Goal: Task Accomplishment & Management: Complete application form

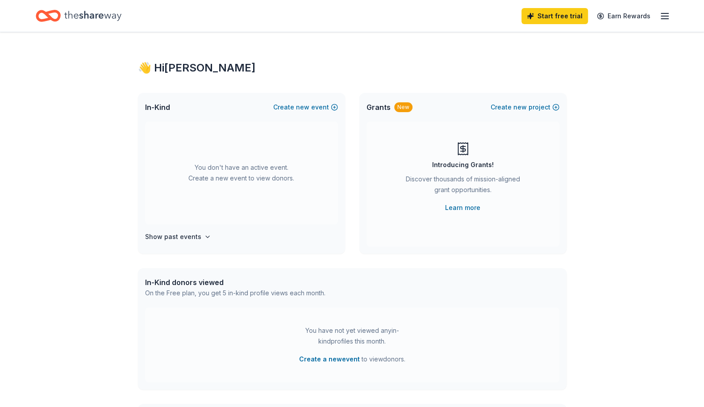
click at [58, 190] on div "👋 Hi [PERSON_NAME] In-Kind Create new event You don't have an active event. Cre…" at bounding box center [352, 293] width 704 height 522
click at [568, 12] on link "Start free trial" at bounding box center [555, 16] width 67 height 16
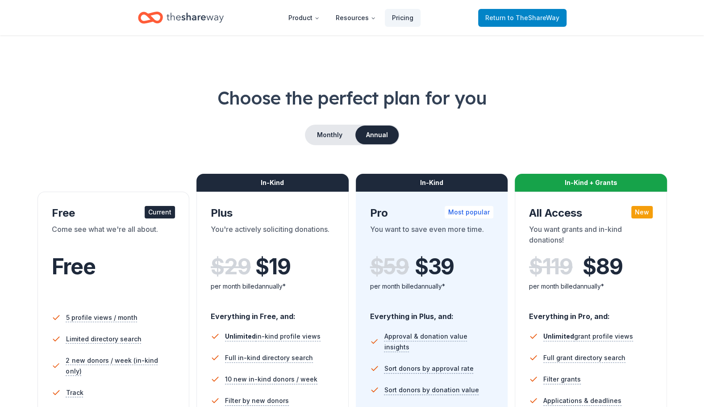
click at [540, 10] on link "Return to TheShareWay" at bounding box center [522, 18] width 88 height 18
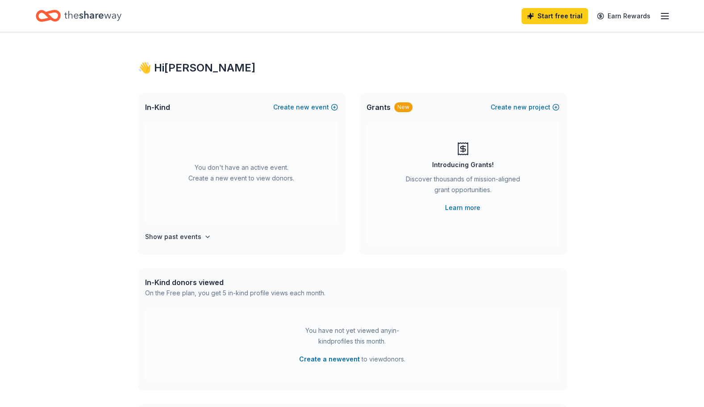
click at [663, 12] on icon "button" at bounding box center [665, 16] width 11 height 11
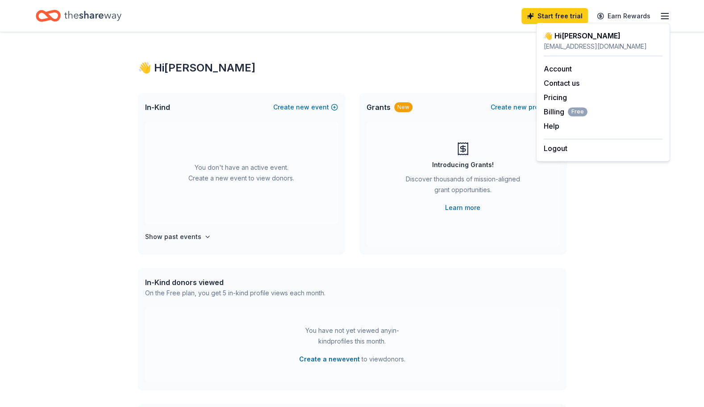
click at [469, 63] on div "👋 Hi Elizabeth" at bounding box center [352, 68] width 429 height 14
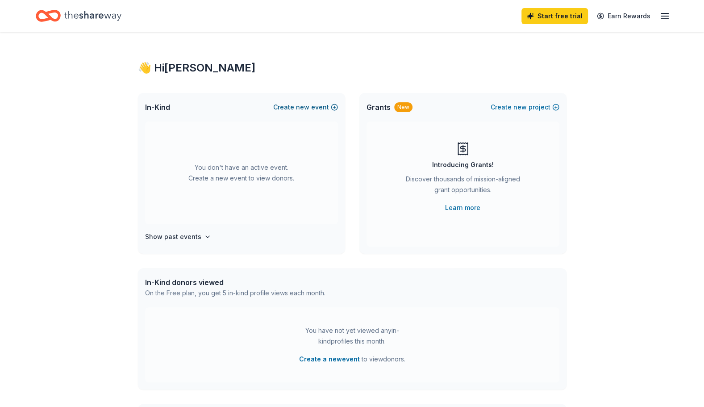
click at [313, 107] on button "Create new event" at bounding box center [305, 107] width 65 height 11
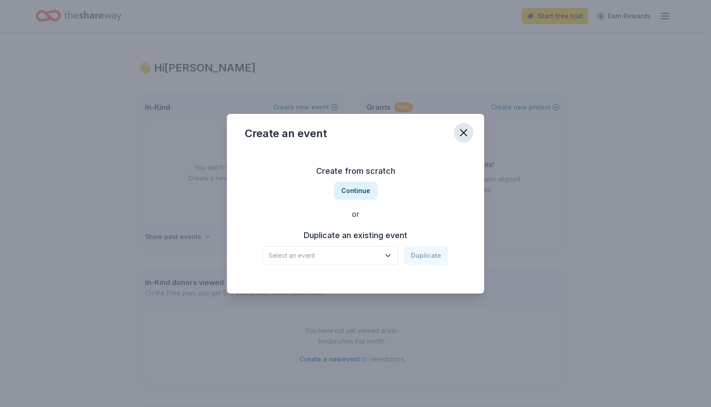
click at [462, 130] on icon "button" at bounding box center [463, 132] width 13 height 13
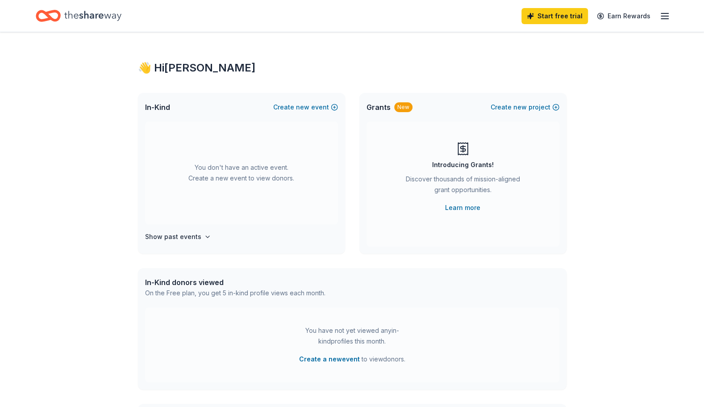
click at [165, 240] on h4 "Show past events" at bounding box center [173, 236] width 56 height 11
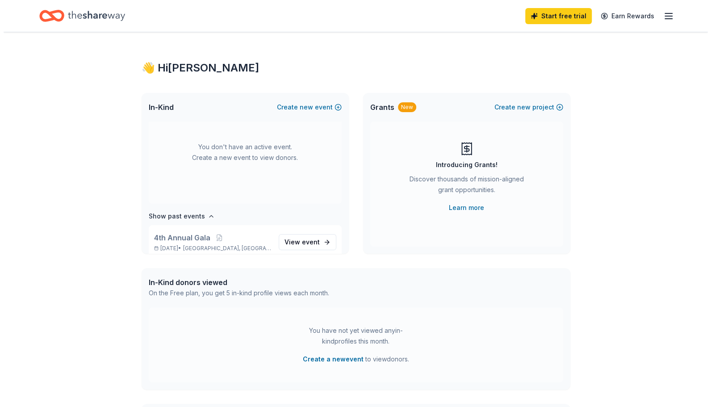
scroll to position [33, 0]
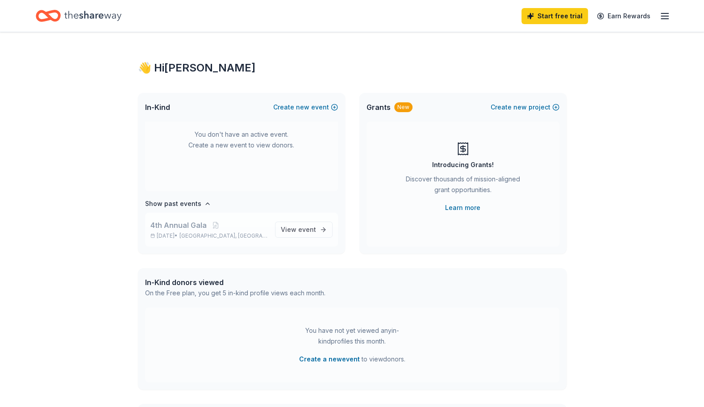
click at [198, 229] on span "4th Annual Gala" at bounding box center [179, 225] width 56 height 11
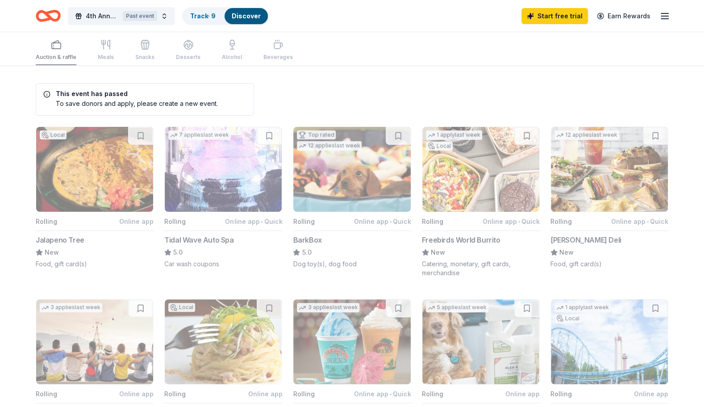
click at [54, 16] on icon "Home" at bounding box center [48, 15] width 25 height 21
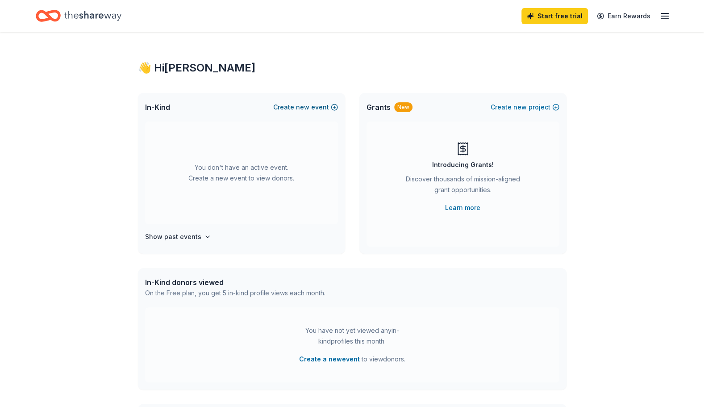
click at [323, 105] on button "Create new event" at bounding box center [305, 107] width 65 height 11
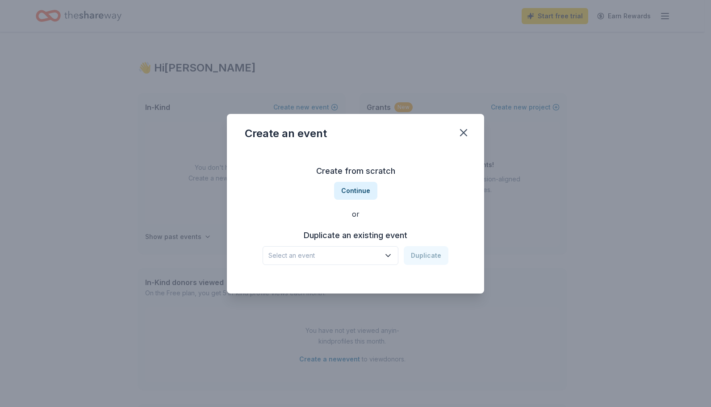
click at [361, 257] on span "Select an event" at bounding box center [324, 255] width 112 height 11
click at [310, 284] on div "4th Annual Gala" at bounding box center [314, 279] width 85 height 11
click at [427, 252] on button "Duplicate" at bounding box center [426, 255] width 45 height 19
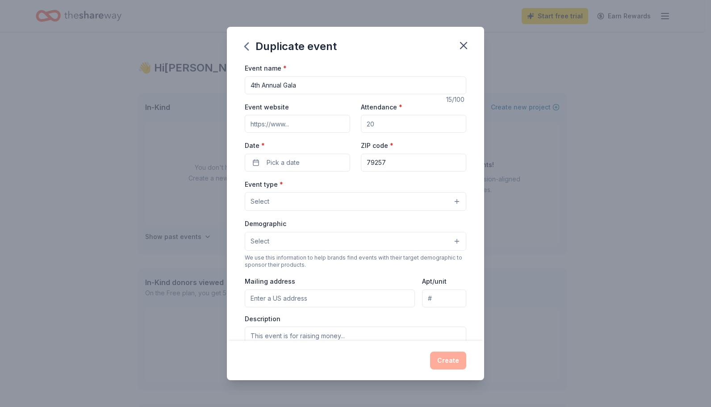
click at [256, 86] on input "4th Annual Gala" at bounding box center [356, 85] width 222 height 18
type input "5th Annual Gala"
click at [396, 126] on input "Attendance *" at bounding box center [413, 124] width 105 height 18
click at [373, 125] on input "Attendance *" at bounding box center [413, 124] width 105 height 18
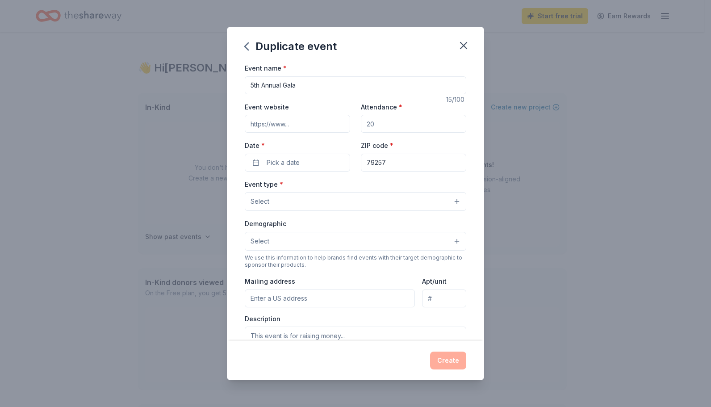
click at [372, 121] on input "Attendance *" at bounding box center [413, 124] width 105 height 18
type input "200"
click at [318, 158] on button "Pick a date" at bounding box center [297, 163] width 105 height 18
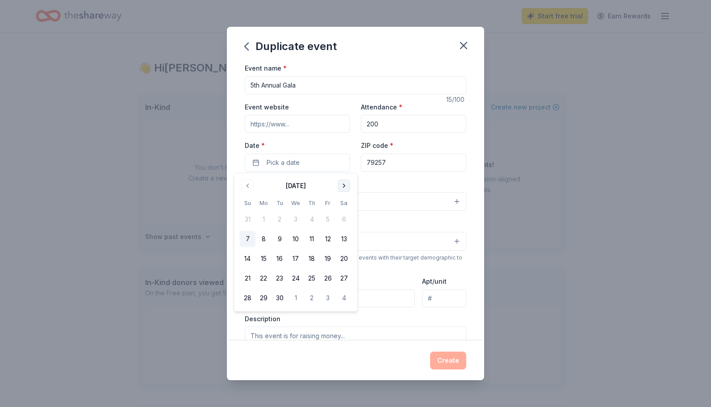
click at [345, 183] on button "Go to next month" at bounding box center [344, 186] width 13 height 13
click at [343, 183] on button "Go to next month" at bounding box center [344, 186] width 13 height 13
click at [343, 182] on button "Go to next month" at bounding box center [344, 186] width 13 height 13
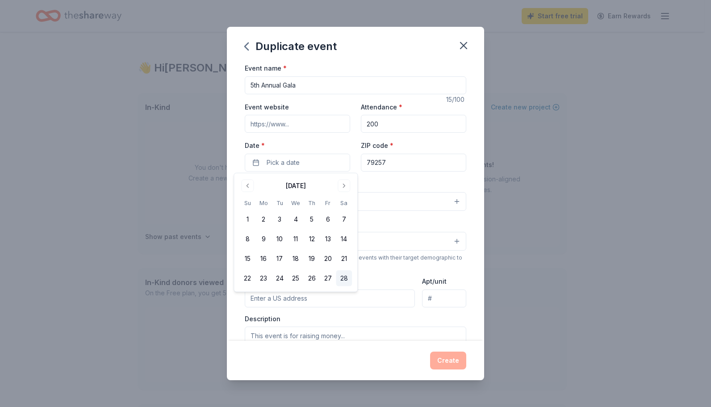
click at [341, 276] on button "28" at bounding box center [344, 278] width 16 height 16
click at [394, 180] on div "Event type * Select" at bounding box center [356, 195] width 222 height 33
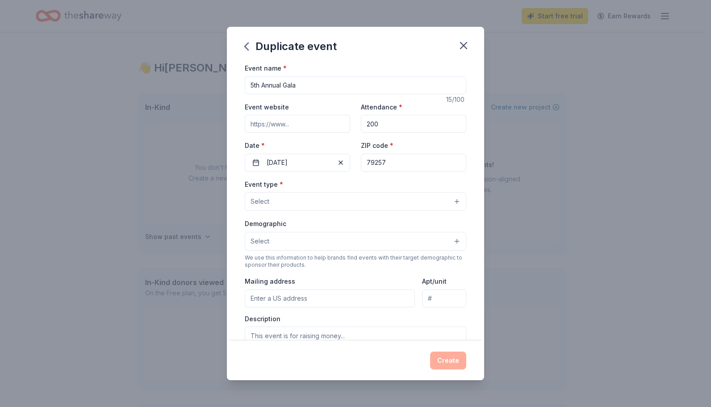
click at [309, 201] on button "Select" at bounding box center [356, 201] width 222 height 19
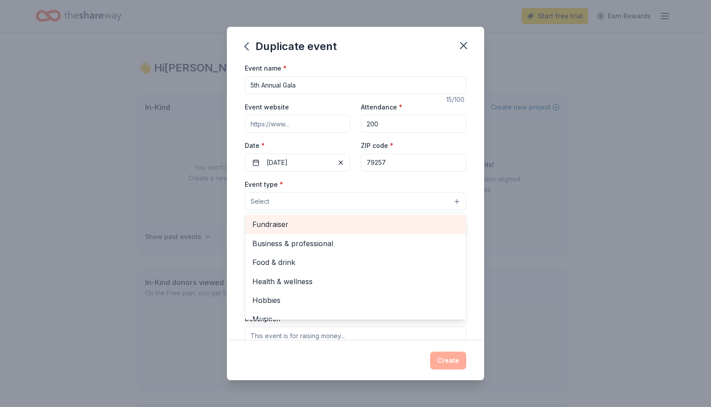
click at [285, 226] on span "Fundraiser" at bounding box center [355, 224] width 206 height 12
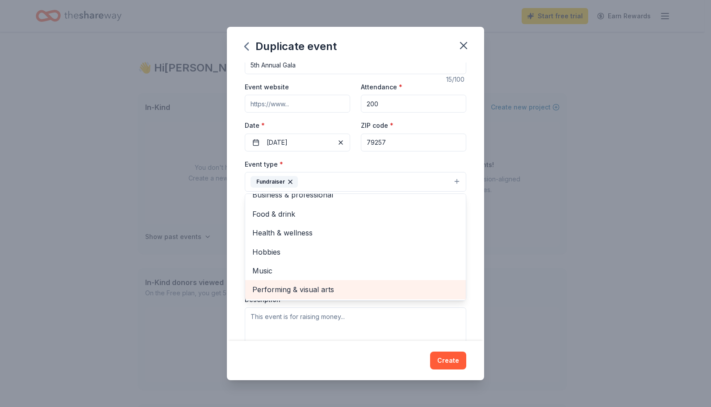
scroll to position [134, 0]
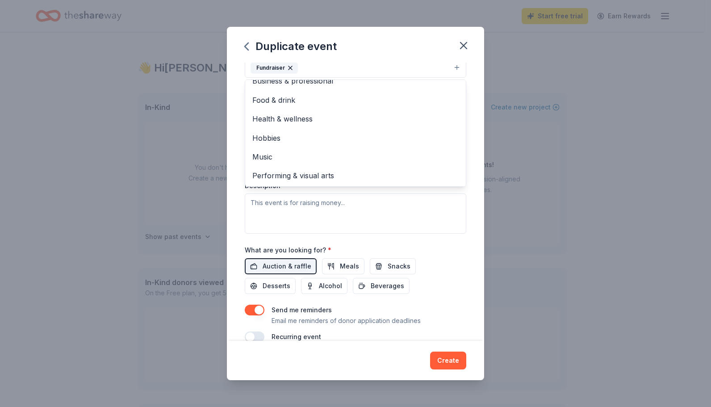
click at [450, 243] on div "Event name * 5th Annual Gala 15 /100 Event website Attendance * 200 Date * 02/2…" at bounding box center [356, 136] width 222 height 414
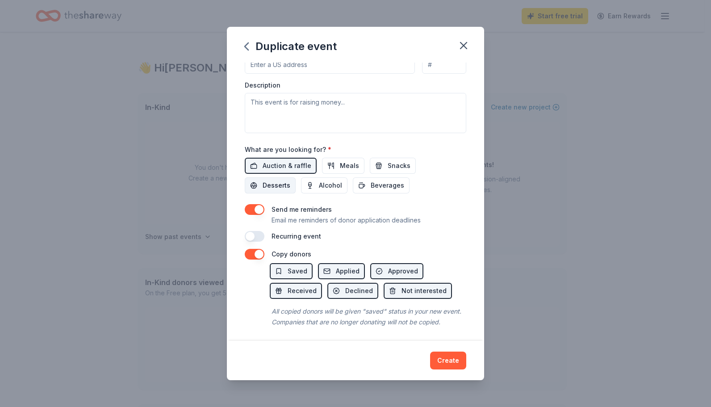
scroll to position [245, 0]
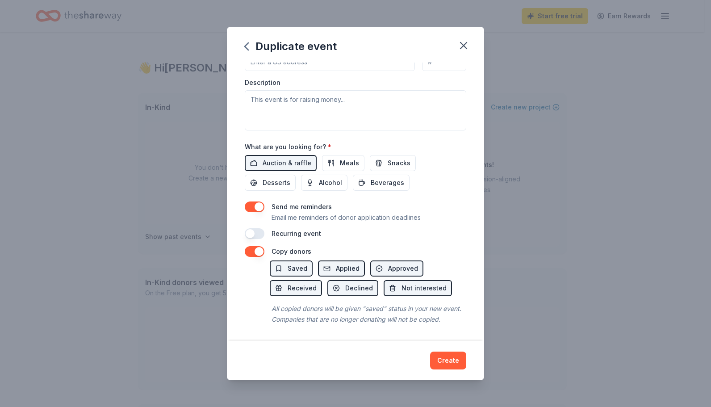
click at [449, 363] on button "Create" at bounding box center [448, 361] width 36 height 18
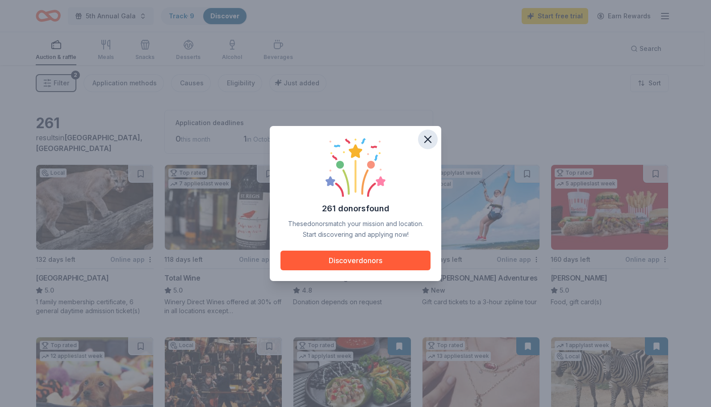
click at [431, 138] on icon "button" at bounding box center [428, 139] width 13 height 13
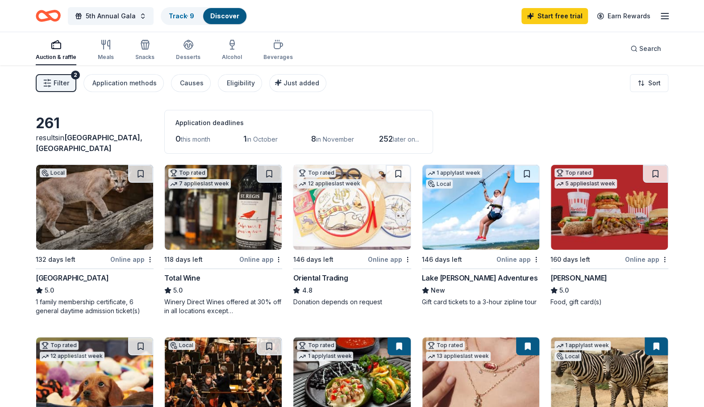
click at [82, 201] on img at bounding box center [94, 207] width 117 height 85
click at [108, 12] on span "5th Annual Gala" at bounding box center [111, 16] width 50 height 11
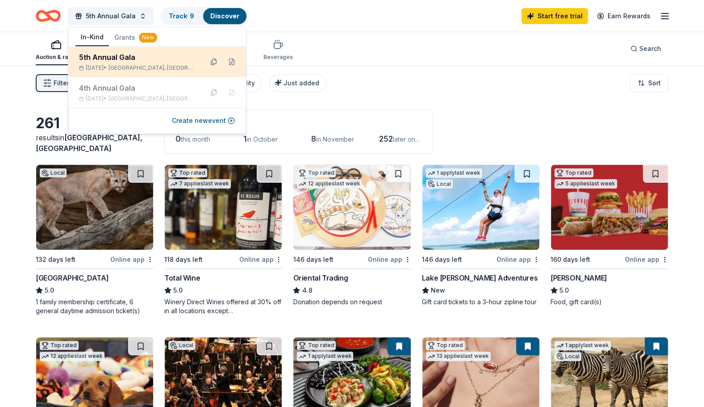
click at [101, 54] on div "5th Annual Gala" at bounding box center [137, 57] width 117 height 11
click at [232, 59] on button at bounding box center [232, 61] width 14 height 14
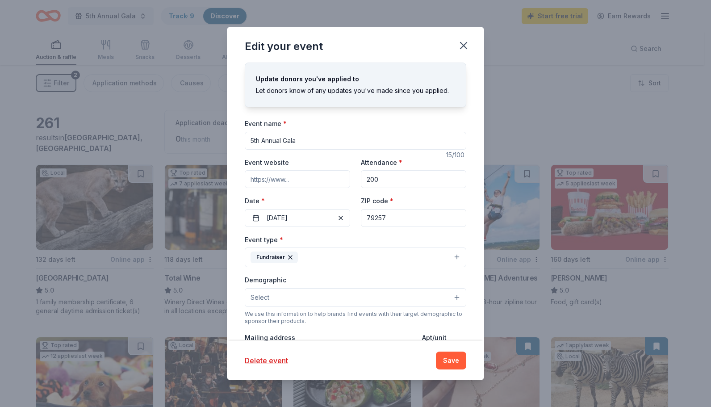
click at [309, 172] on input "Event website" at bounding box center [297, 179] width 105 height 18
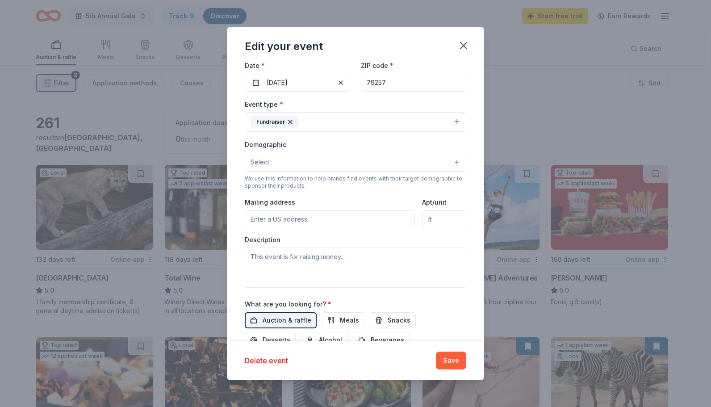
scroll to position [179, 0]
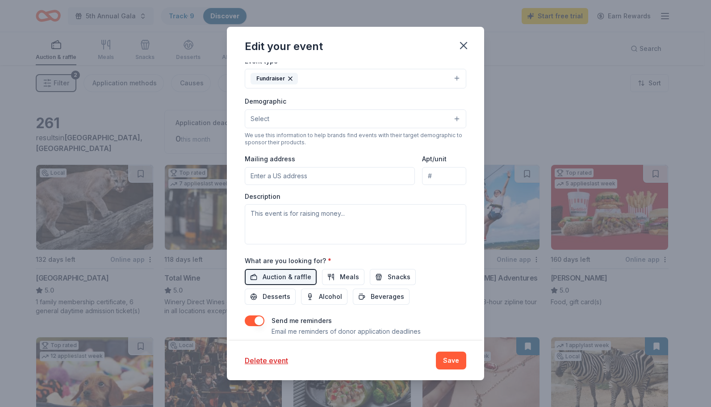
click at [324, 177] on input "Mailing address" at bounding box center [330, 176] width 170 height 18
click at [335, 147] on div "Event type * Fundraiser Demographic Select We use this information to help bran…" at bounding box center [356, 149] width 222 height 189
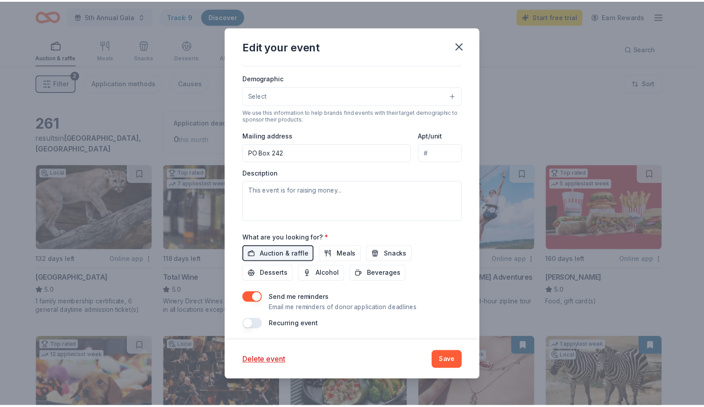
scroll to position [202, 0]
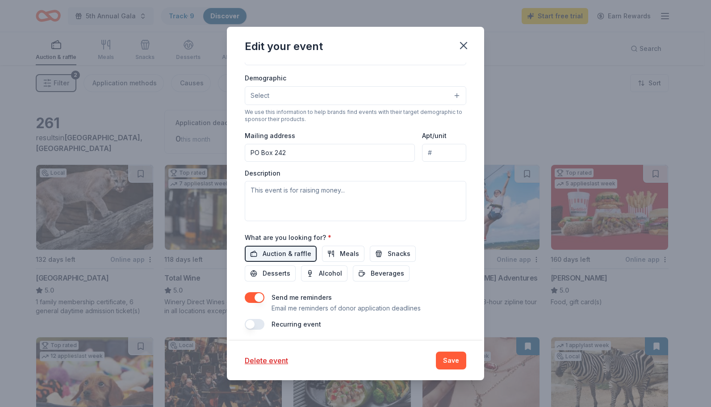
click at [357, 153] on input "PO Box 242" at bounding box center [330, 153] width 170 height 18
type input "PO Box 242 Silverton, Texas 79257"
click at [295, 191] on textarea at bounding box center [356, 201] width 222 height 40
click at [453, 357] on button "Save" at bounding box center [451, 361] width 30 height 18
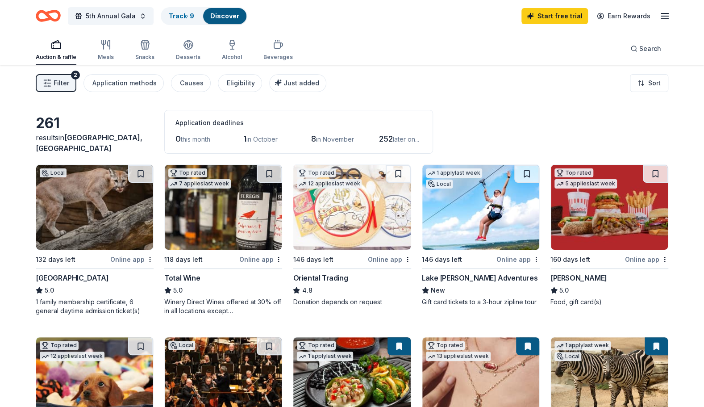
click at [350, 235] on img at bounding box center [351, 207] width 117 height 85
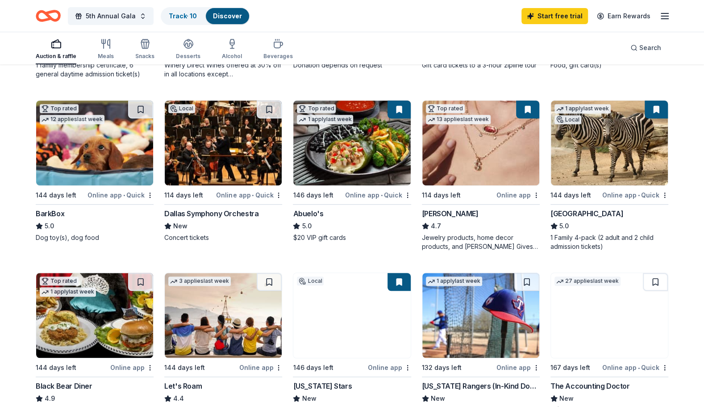
scroll to position [268, 0]
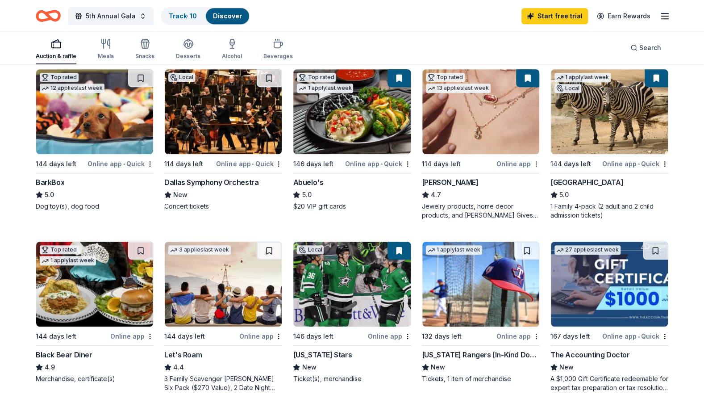
click at [473, 294] on img at bounding box center [481, 284] width 117 height 85
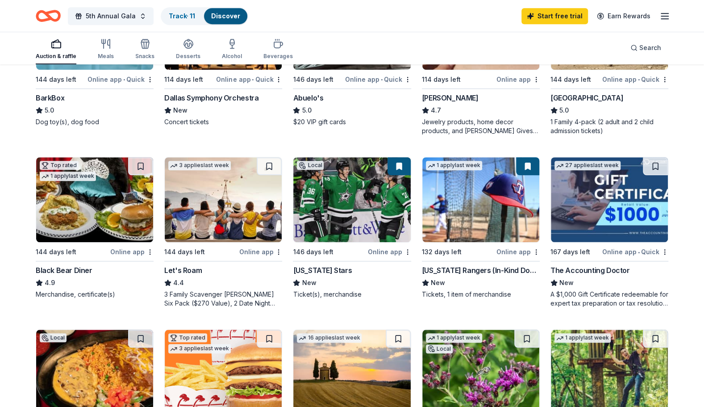
scroll to position [357, 0]
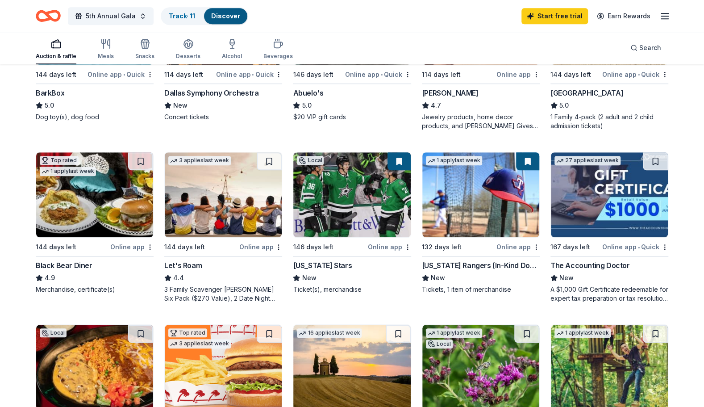
click at [358, 197] on img at bounding box center [351, 194] width 117 height 85
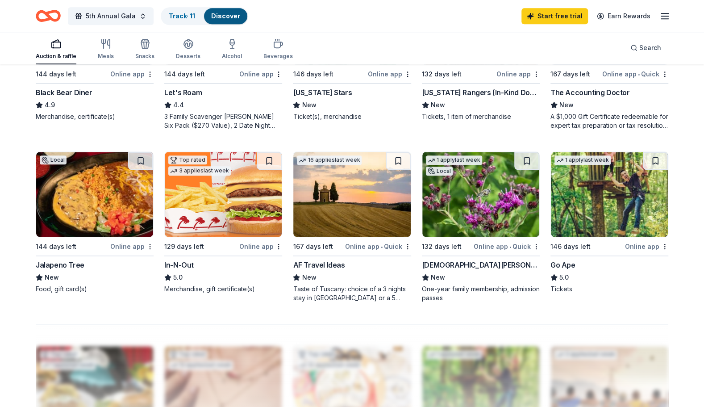
scroll to position [536, 0]
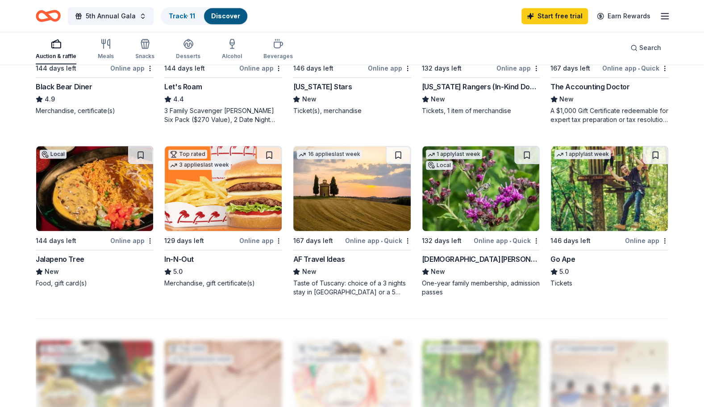
click at [356, 202] on img at bounding box center [351, 188] width 117 height 85
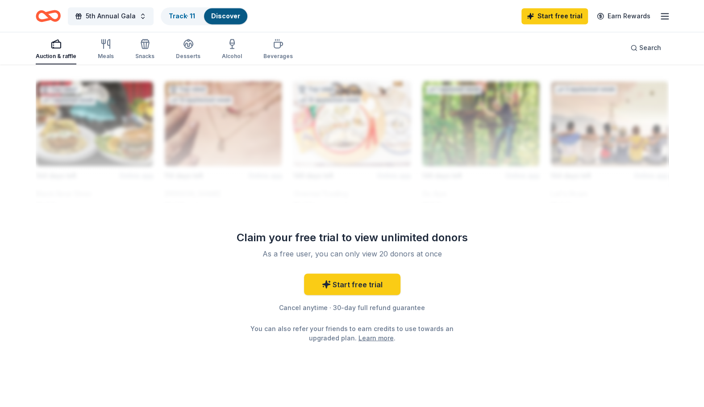
scroll to position [804, 0]
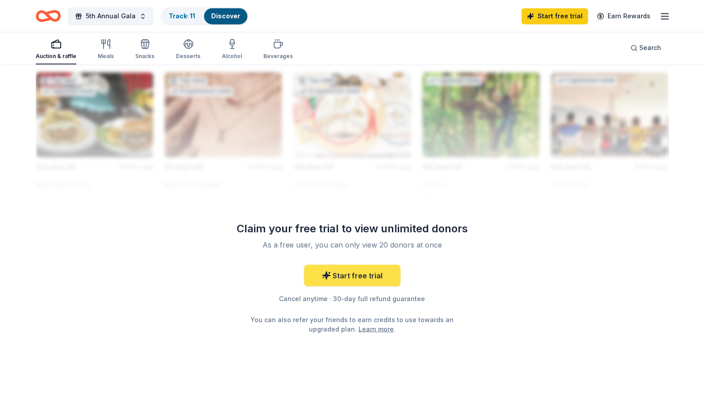
click at [353, 273] on link "Start free trial" at bounding box center [352, 274] width 96 height 21
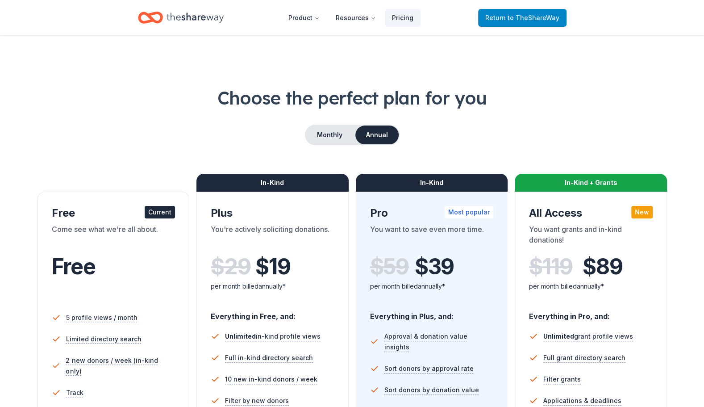
click at [533, 16] on span "to TheShareWay" at bounding box center [534, 18] width 52 height 8
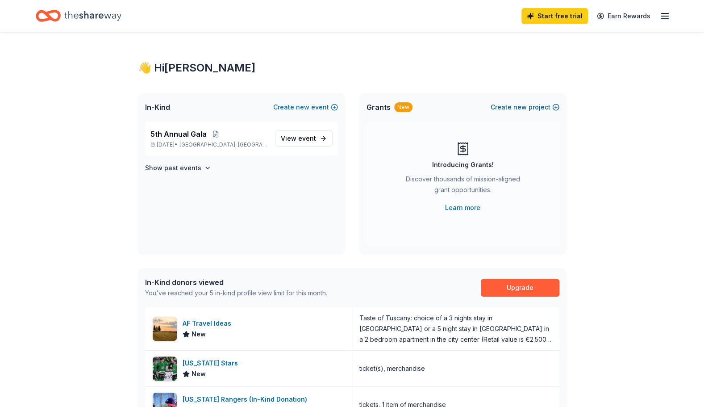
click at [540, 106] on button "Create new project" at bounding box center [525, 107] width 69 height 11
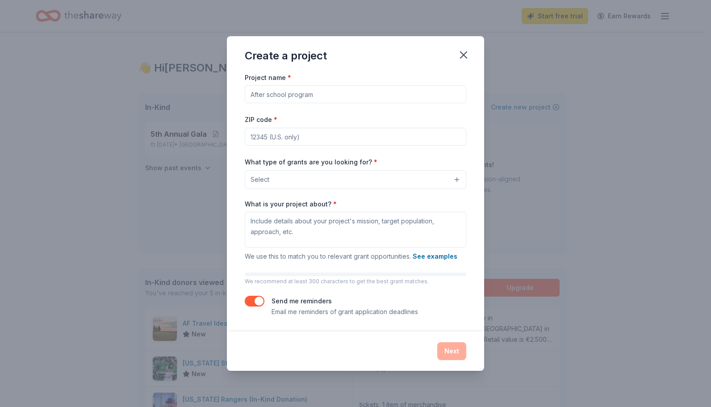
click at [291, 95] on input "Project name *" at bounding box center [356, 94] width 222 height 18
type input "Community Center"
click at [331, 138] on input "ZIP code *" at bounding box center [356, 137] width 222 height 18
type input "79257"
click at [283, 176] on button "Select" at bounding box center [356, 179] width 222 height 19
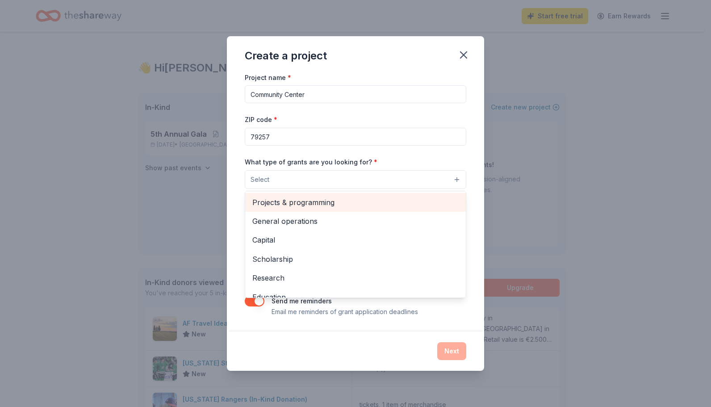
click at [287, 199] on span "Projects & programming" at bounding box center [355, 203] width 206 height 12
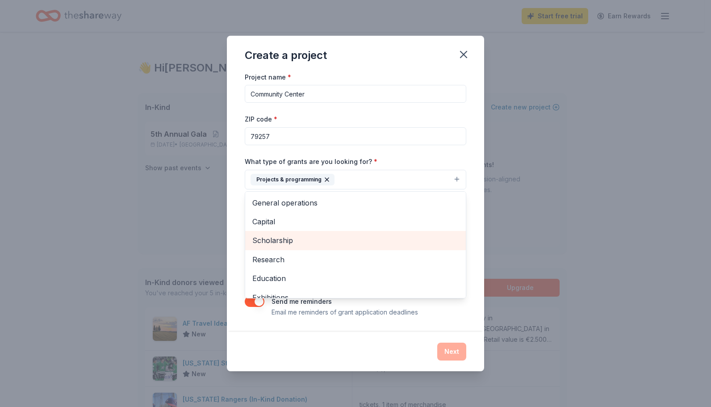
click at [269, 239] on span "Scholarship" at bounding box center [355, 241] width 206 height 12
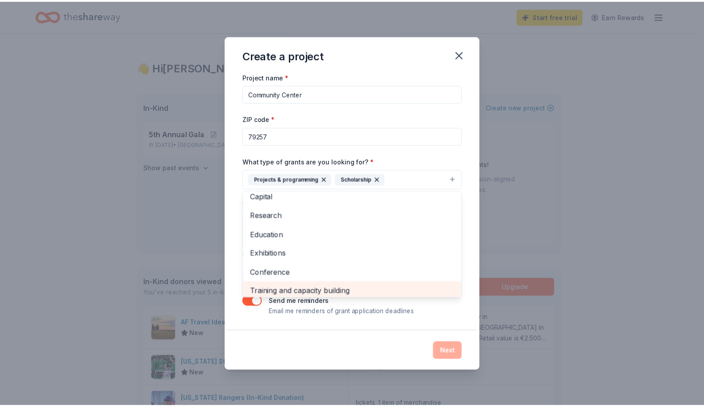
scroll to position [22, 0]
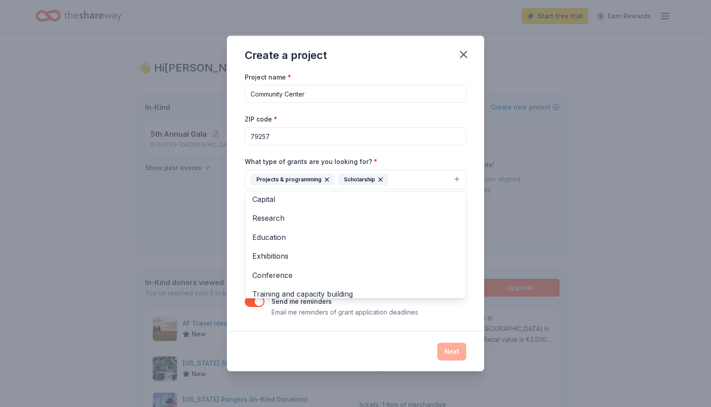
click at [238, 151] on div "Project name * Community Center ZIP code * 79257 What type of grants are you lo…" at bounding box center [355, 201] width 257 height 260
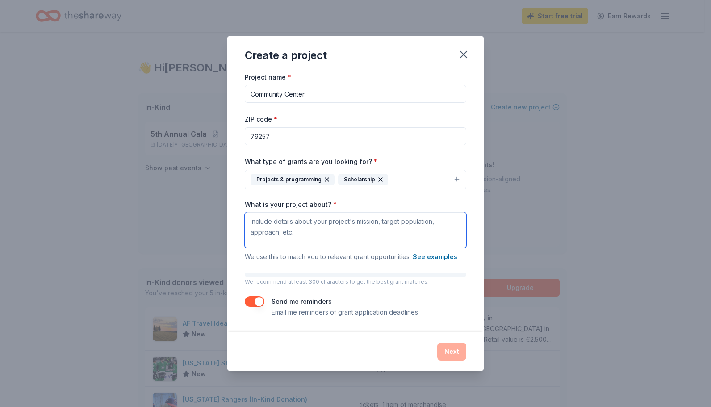
click at [299, 216] on textarea "What is your project about? *" at bounding box center [356, 230] width 222 height 36
type textarea "Community Health Fair"
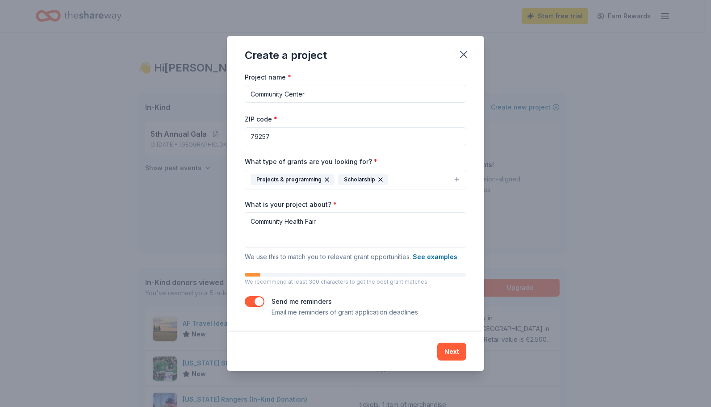
click at [455, 351] on button "Next" at bounding box center [451, 352] width 29 height 18
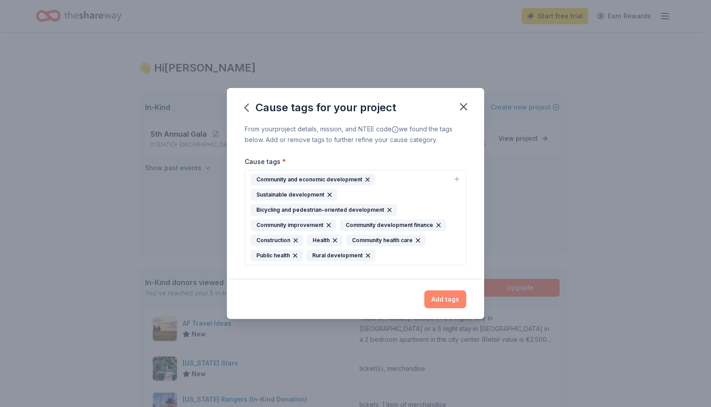
click at [448, 296] on button "Add tags" at bounding box center [445, 299] width 42 height 18
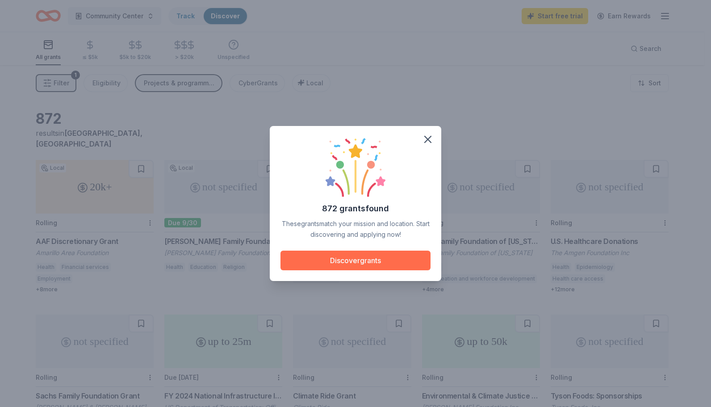
click at [385, 259] on button "Discover grants" at bounding box center [356, 261] width 150 height 20
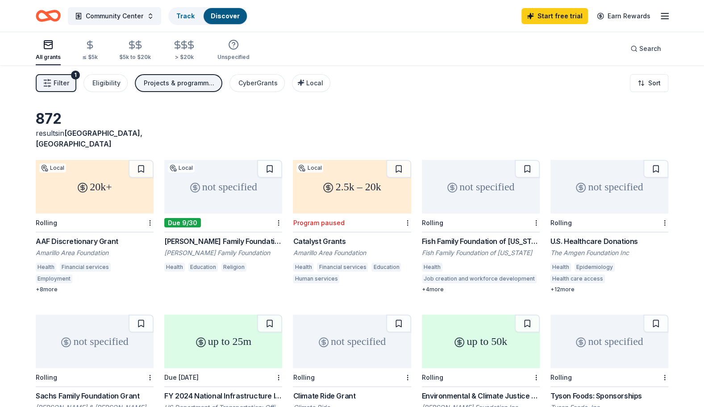
click at [86, 236] on div "AAF Discretionary Grant" at bounding box center [95, 241] width 118 height 11
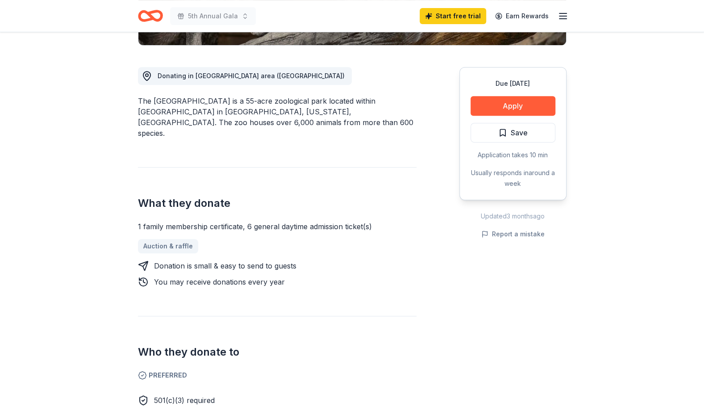
scroll to position [223, 0]
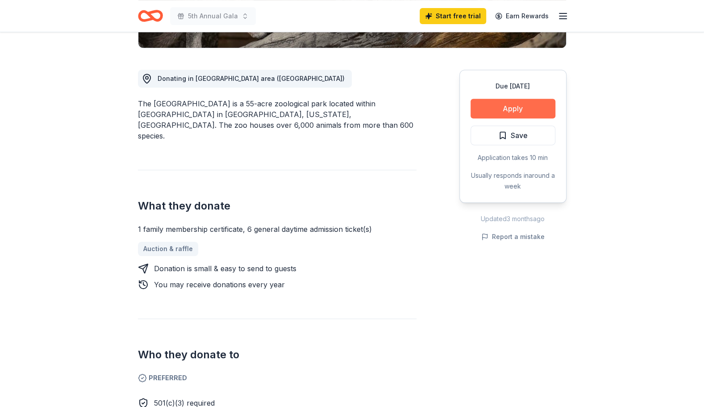
click at [510, 105] on button "Apply" at bounding box center [513, 109] width 85 height 20
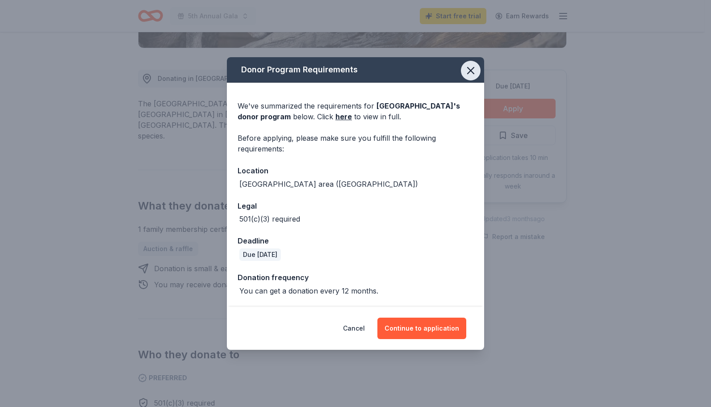
click at [471, 72] on icon "button" at bounding box center [471, 70] width 6 height 6
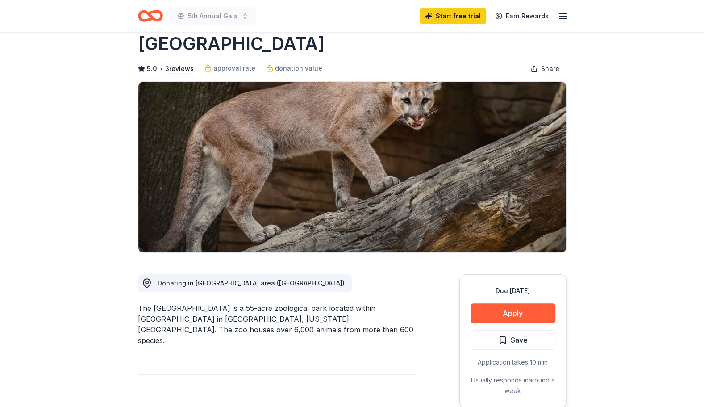
scroll to position [0, 0]
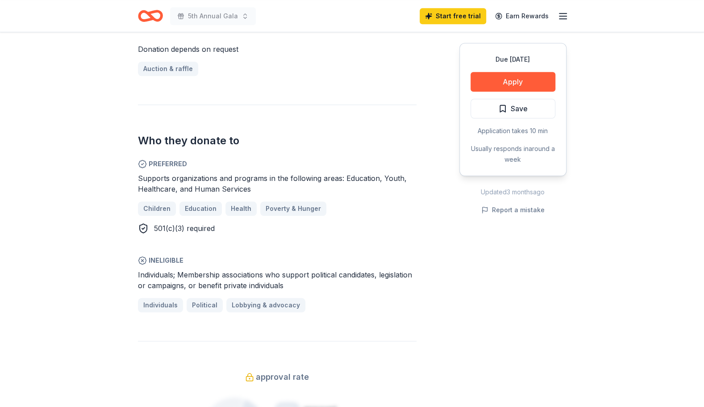
scroll to position [313, 0]
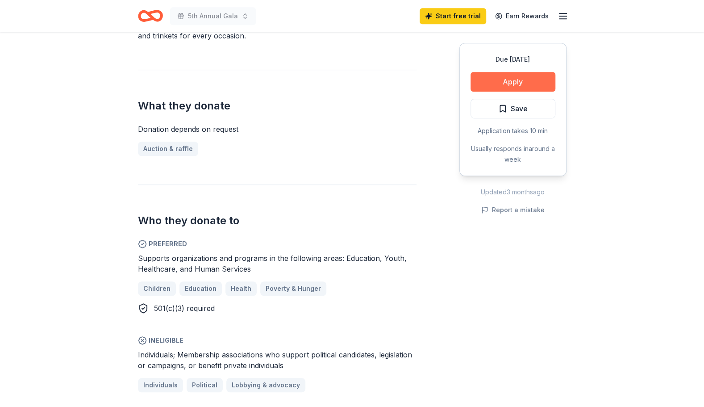
click at [519, 82] on button "Apply" at bounding box center [513, 82] width 85 height 20
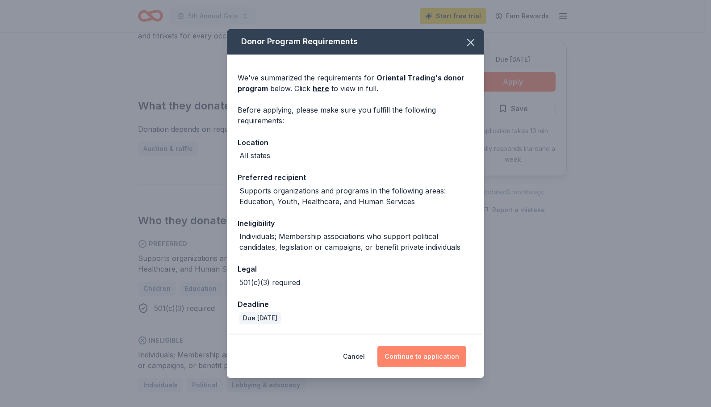
click at [417, 359] on button "Continue to application" at bounding box center [421, 356] width 89 height 21
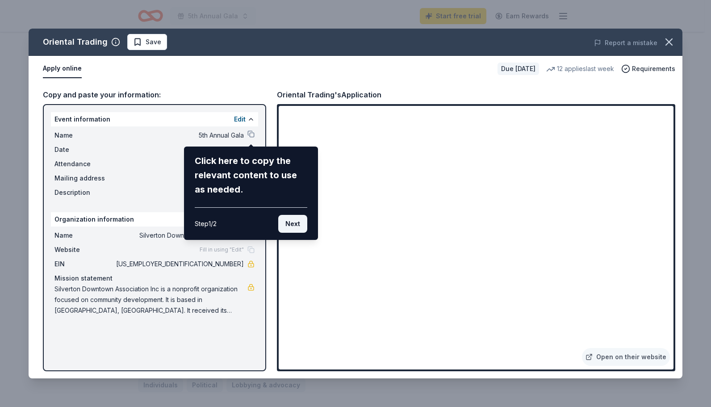
click at [300, 226] on button "Next" at bounding box center [292, 224] width 29 height 18
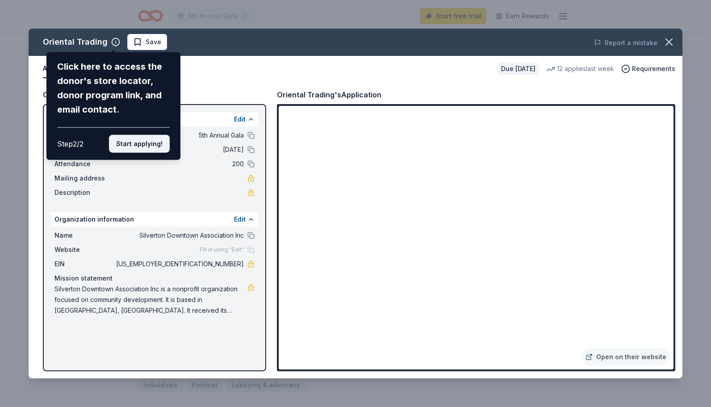
click at [138, 145] on button "Start applying!" at bounding box center [139, 144] width 61 height 18
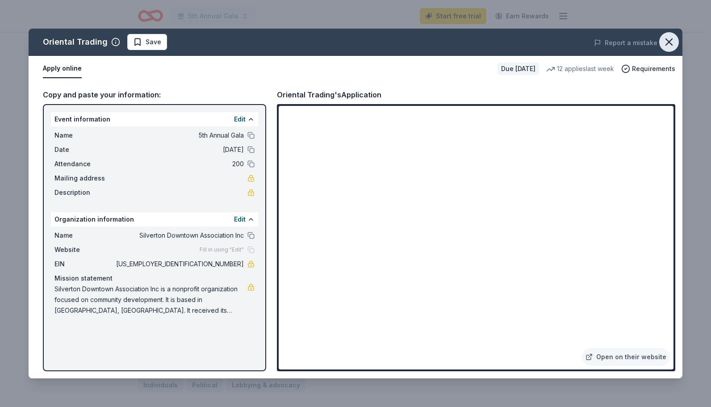
click at [667, 40] on icon "button" at bounding box center [669, 42] width 13 height 13
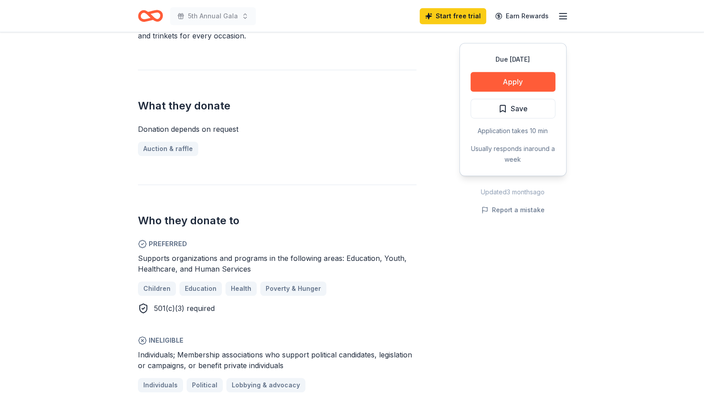
click at [522, 106] on span "Save" at bounding box center [519, 109] width 17 height 12
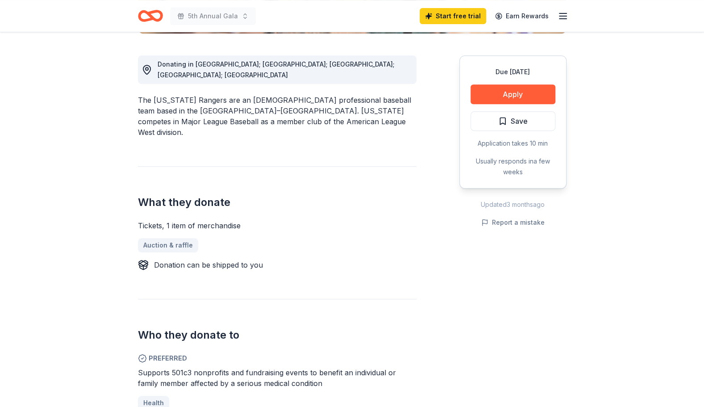
scroll to position [179, 0]
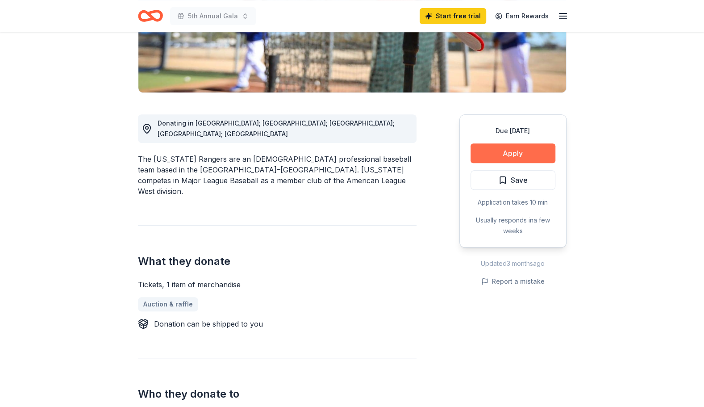
click at [510, 149] on button "Apply" at bounding box center [513, 153] width 85 height 20
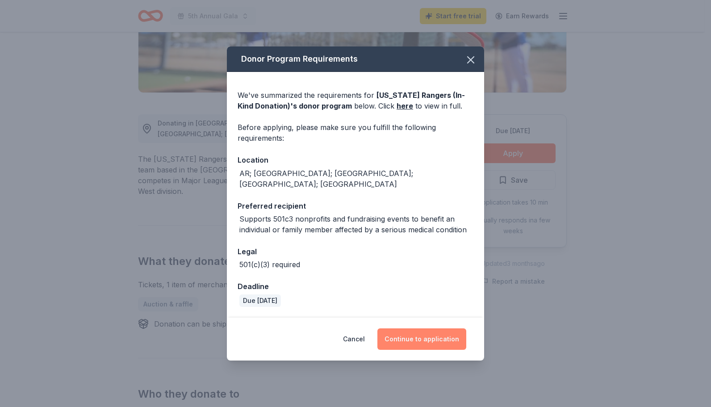
click at [427, 333] on button "Continue to application" at bounding box center [421, 338] width 89 height 21
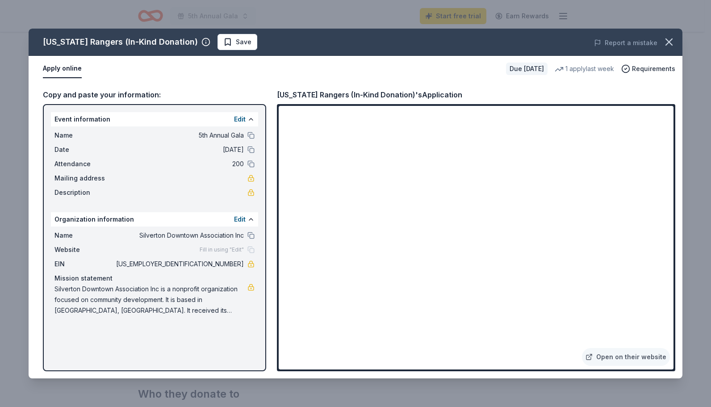
click at [244, 68] on div "Apply online" at bounding box center [271, 68] width 456 height 19
click at [669, 45] on icon "button" at bounding box center [669, 42] width 13 height 13
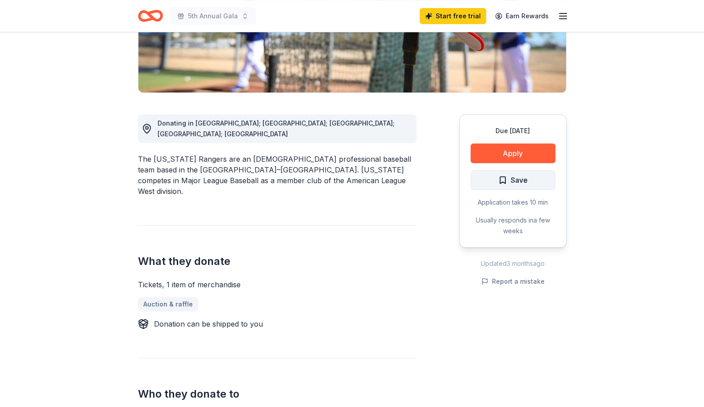
click at [520, 182] on span "Save" at bounding box center [519, 180] width 17 height 12
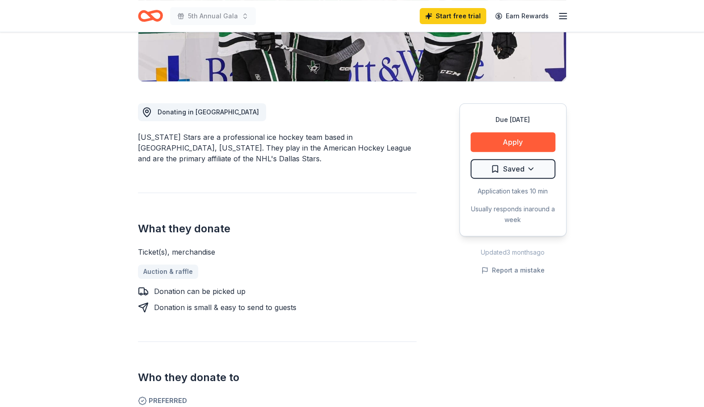
scroll to position [179, 0]
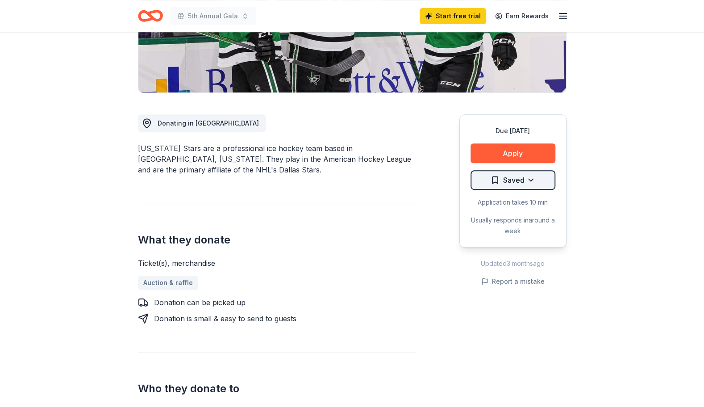
click at [520, 179] on html "5th Annual Gala Start free trial Earn Rewards Due [DATE] Share [US_STATE] Stars…" at bounding box center [352, 24] width 704 height 407
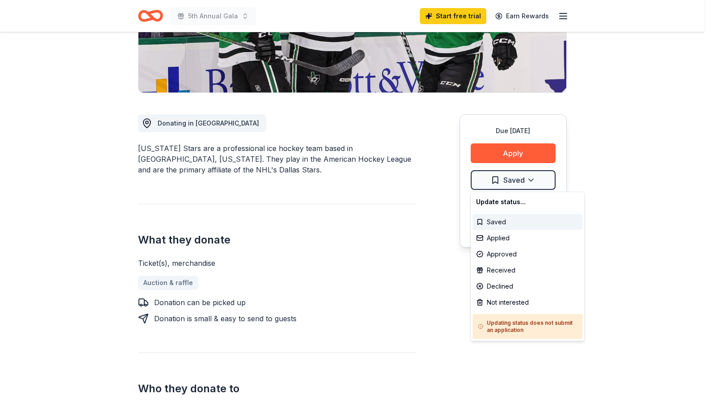
click at [429, 228] on html "5th Annual Gala Start free trial Earn Rewards Due [DATE] Share [US_STATE] Stars…" at bounding box center [355, 24] width 711 height 407
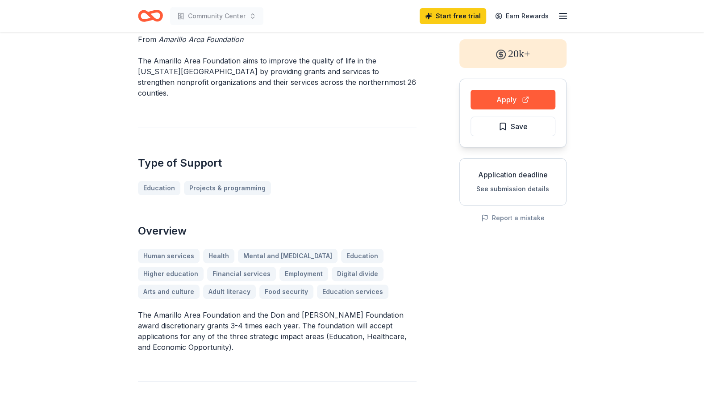
scroll to position [45, 0]
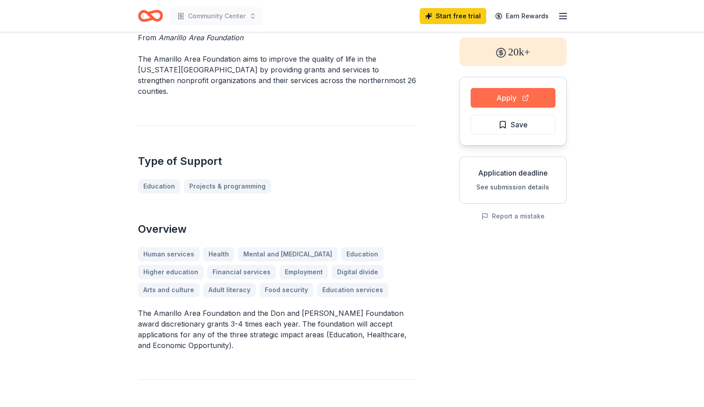
click at [504, 93] on button "Apply" at bounding box center [513, 98] width 85 height 20
